Goal: Transaction & Acquisition: Purchase product/service

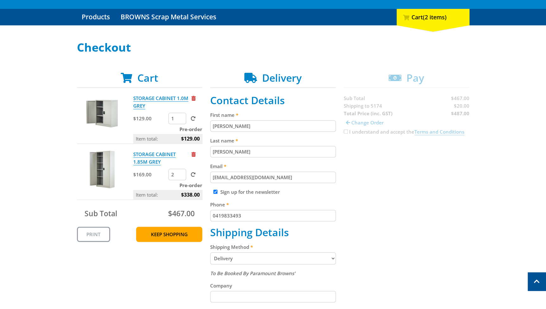
scroll to position [38, 0]
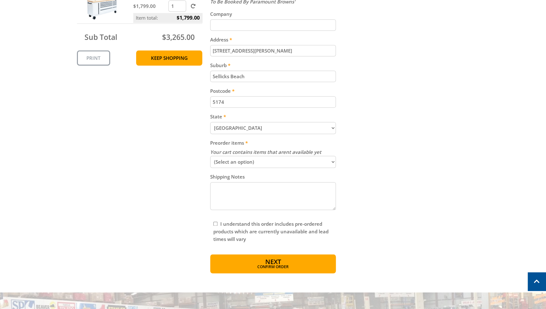
scroll to position [345, 0]
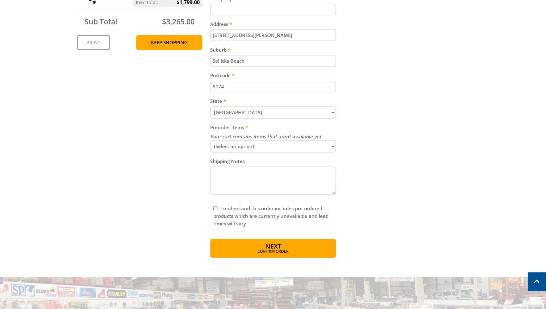
click at [332, 147] on select "(Select an option) Send Available Stock Now Hold and Send Complete Order" at bounding box center [273, 146] width 126 height 12
click at [376, 152] on div "Cart STORAGE CABINET 1.0M GREY $129.00 1 Pre-order Item total: $129.00 STORAGE …" at bounding box center [273, 21] width 393 height 473
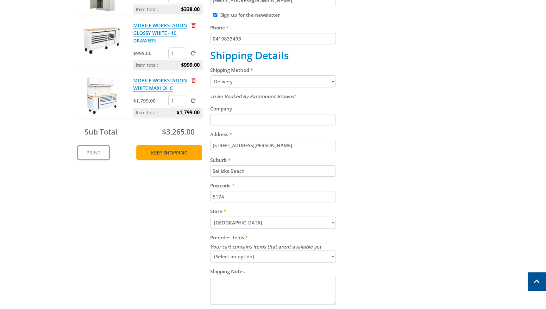
scroll to position [230, 0]
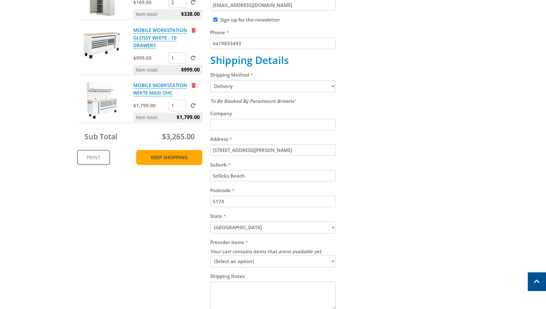
click at [165, 156] on link "Keep Shopping" at bounding box center [169, 157] width 66 height 15
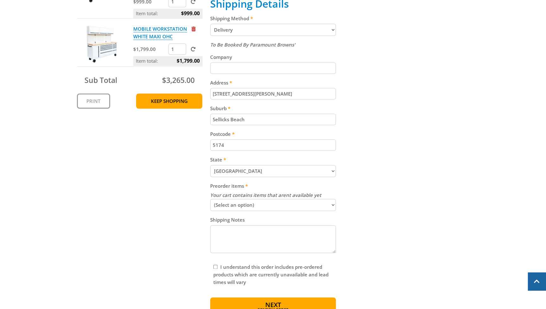
scroll to position [307, 0]
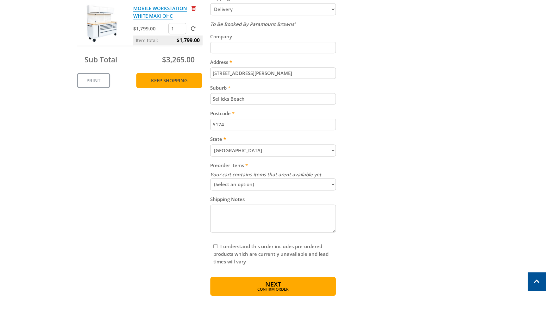
click at [164, 81] on link "Keep Shopping" at bounding box center [169, 80] width 66 height 15
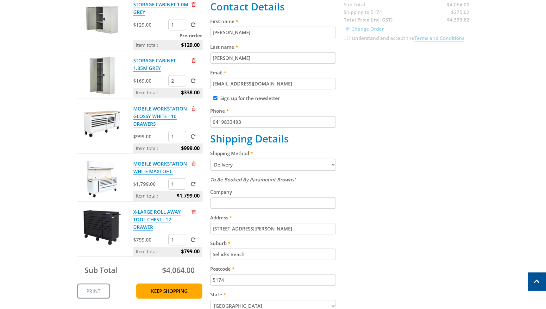
scroll to position [153, 0]
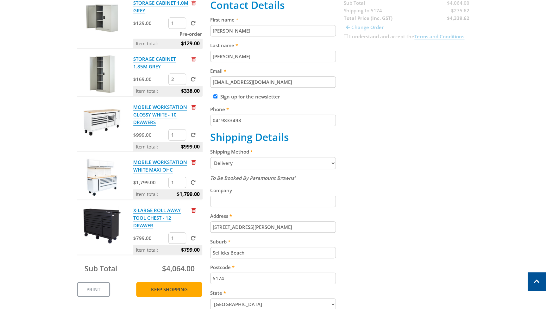
click at [168, 291] on link "Keep Shopping" at bounding box center [169, 289] width 66 height 15
